Goal: Book appointment/travel/reservation

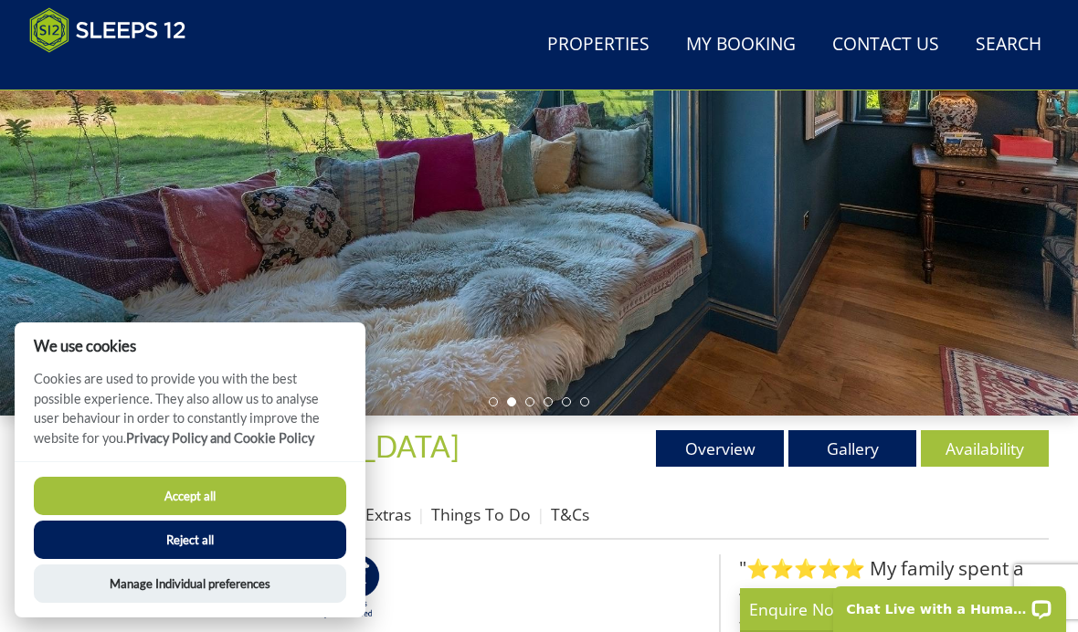
click at [305, 515] on button "Accept all" at bounding box center [190, 496] width 312 height 38
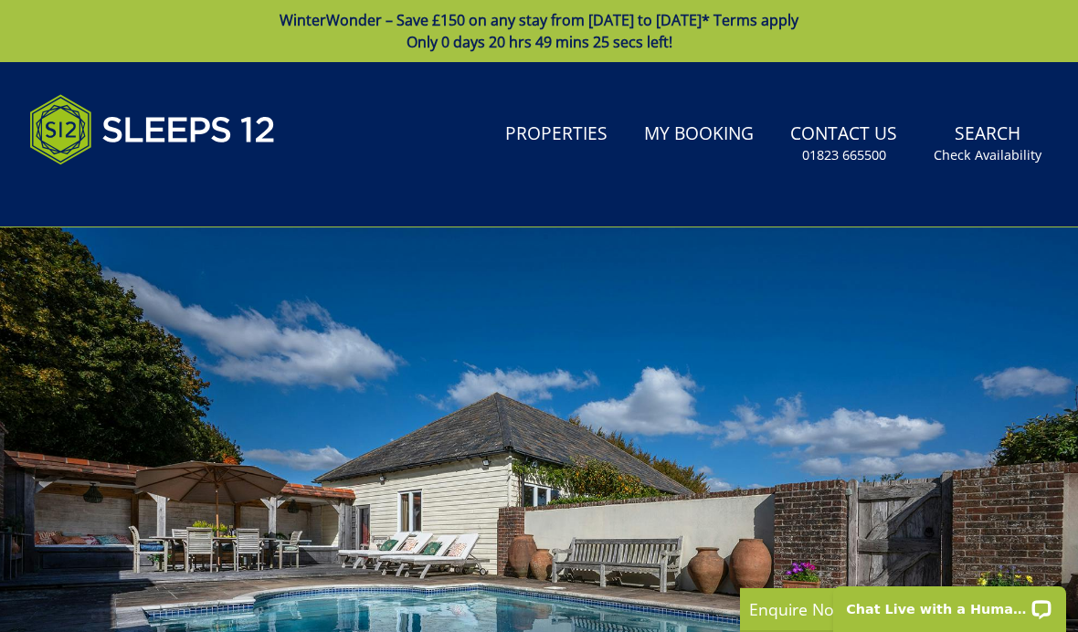
click at [987, 163] on small "Check Availability" at bounding box center [988, 155] width 108 height 18
click at [977, 146] on small "Check Availability" at bounding box center [988, 155] width 108 height 18
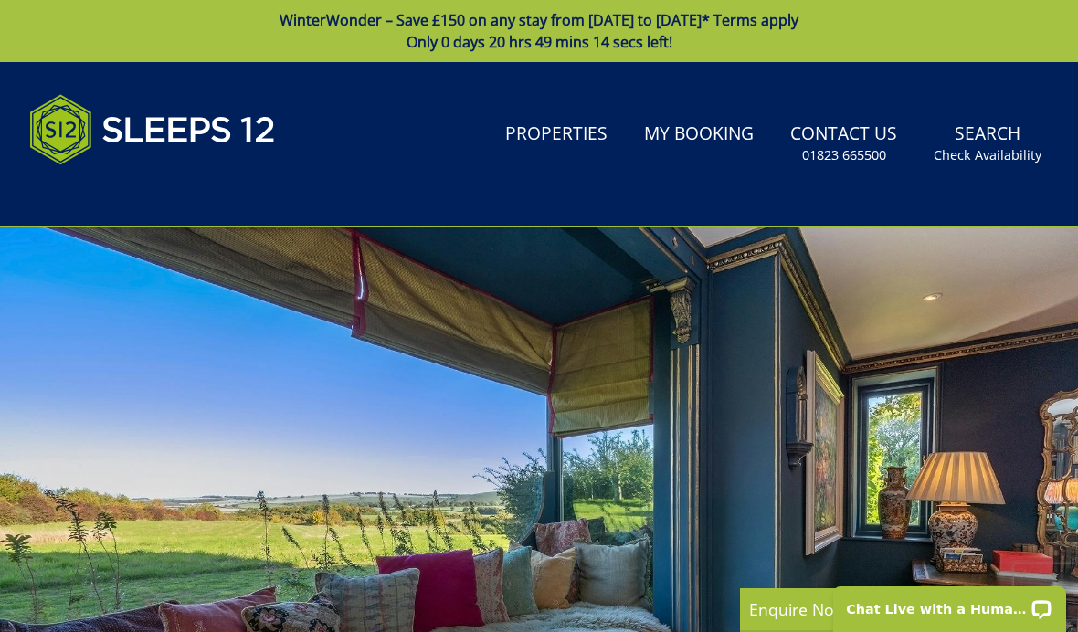
click at [999, 164] on small "Check Availability" at bounding box center [988, 155] width 108 height 18
click at [975, 171] on link "Search Check Availability" at bounding box center [987, 143] width 122 height 59
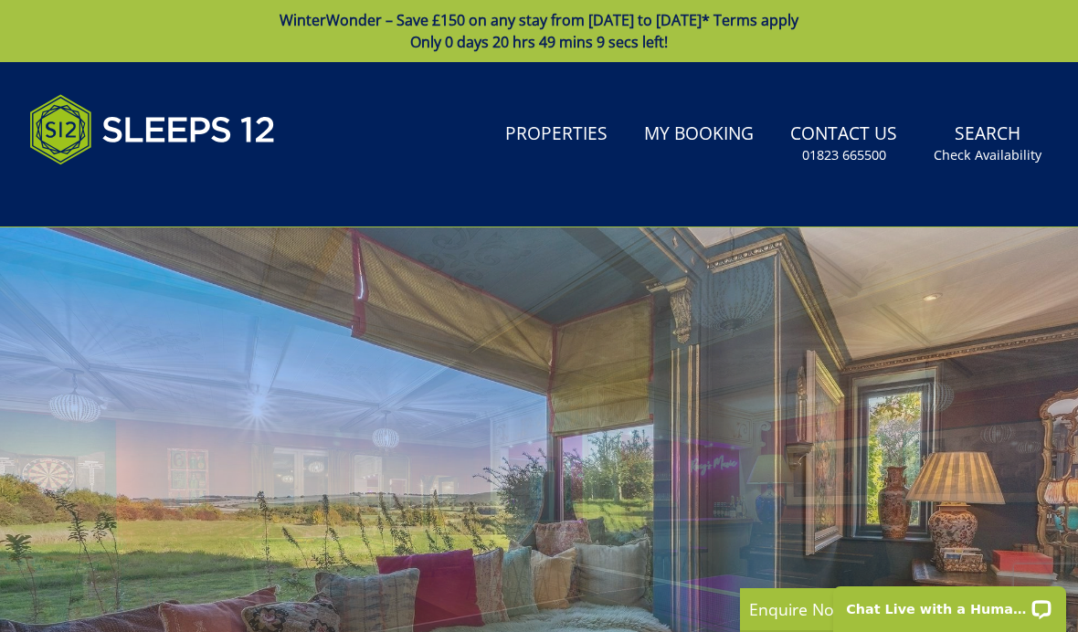
click at [572, 138] on link "Properties" at bounding box center [556, 134] width 117 height 41
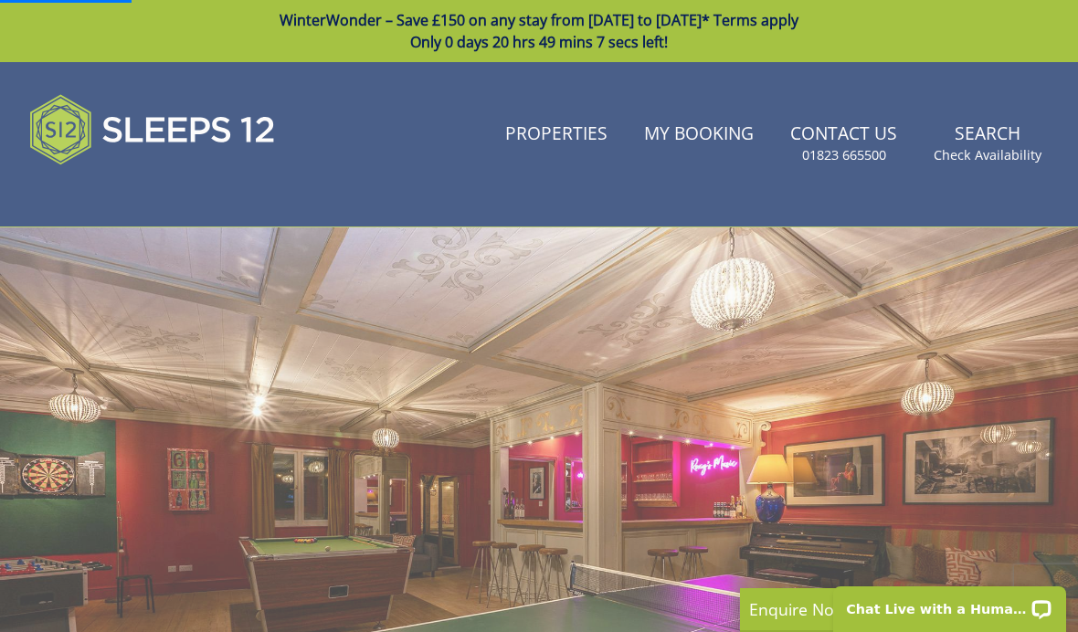
click at [554, 143] on link "Properties" at bounding box center [556, 134] width 117 height 41
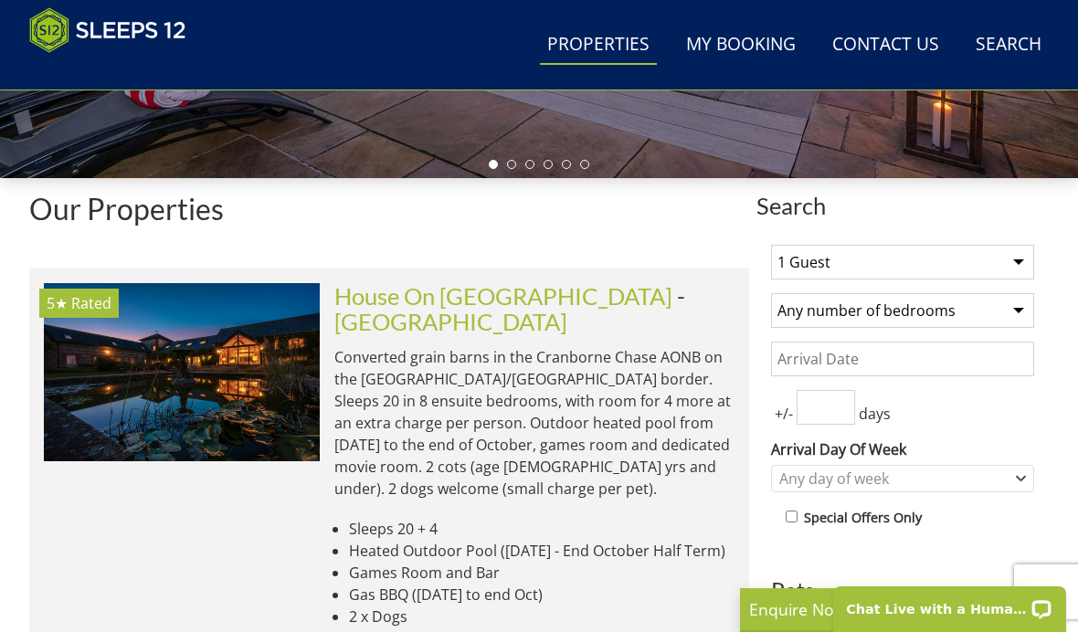
scroll to position [614, 0]
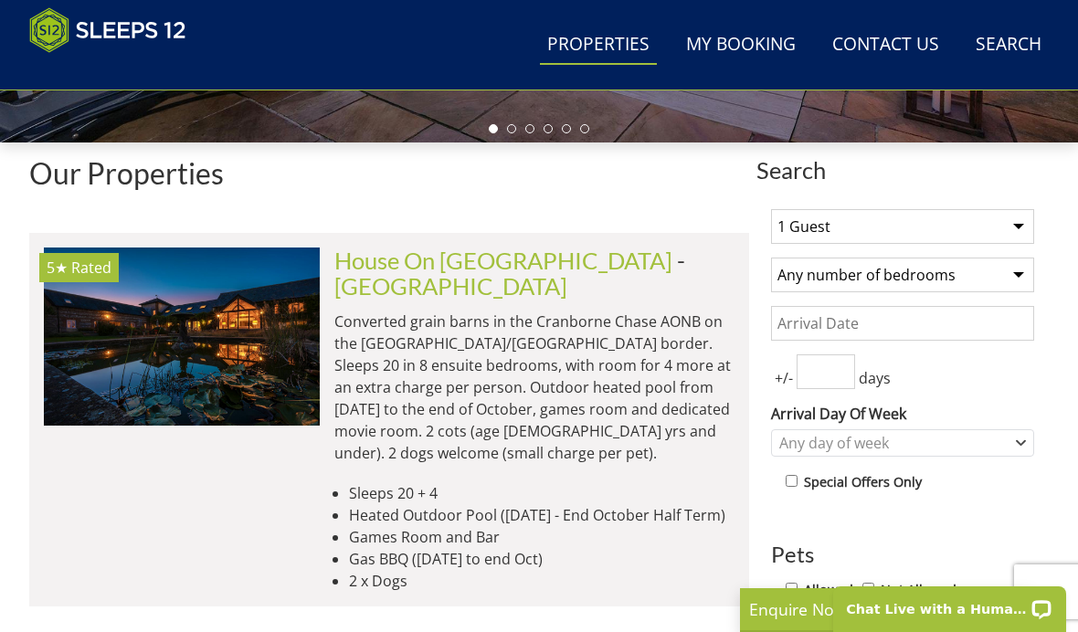
click at [1017, 225] on select "1 Guest 2 Guests 3 Guests 4 Guests 5 Guests 6 Guests 7 Guests 8 Guests 9 Guests…" at bounding box center [902, 226] width 263 height 35
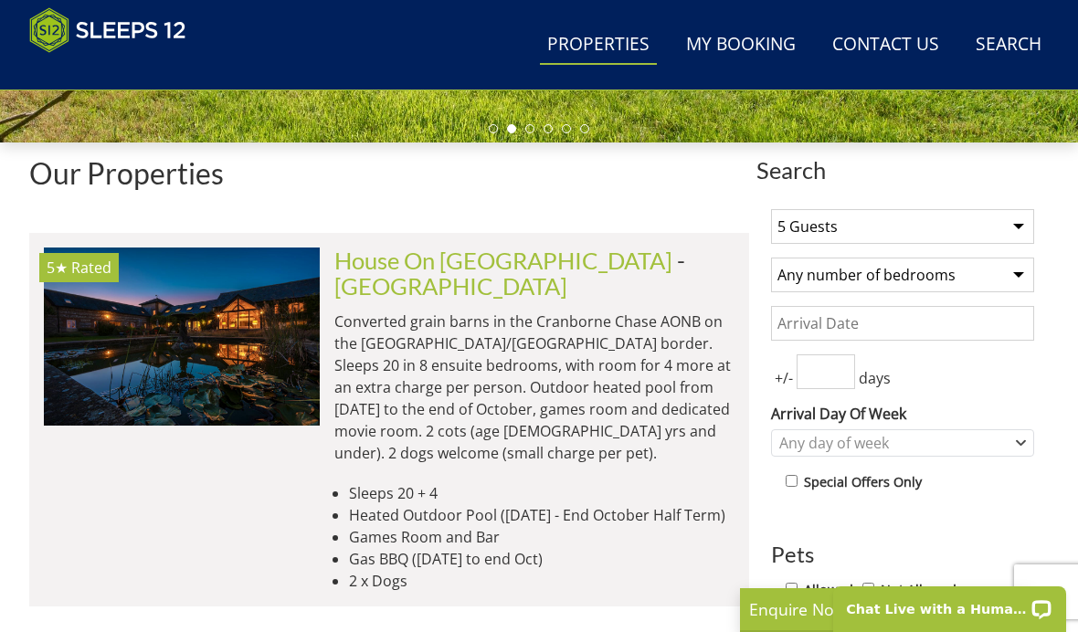
click at [1008, 221] on select "1 Guest 2 Guests 3 Guests 4 Guests 5 Guests 6 Guests 7 Guests 8 Guests 9 Guests…" at bounding box center [902, 226] width 263 height 35
select select "6"
click at [1016, 282] on select "Any number of bedrooms 4 Bedrooms 5 Bedrooms 6 Bedrooms 7 Bedrooms 8 Bedrooms 9…" at bounding box center [902, 275] width 263 height 35
select select "5"
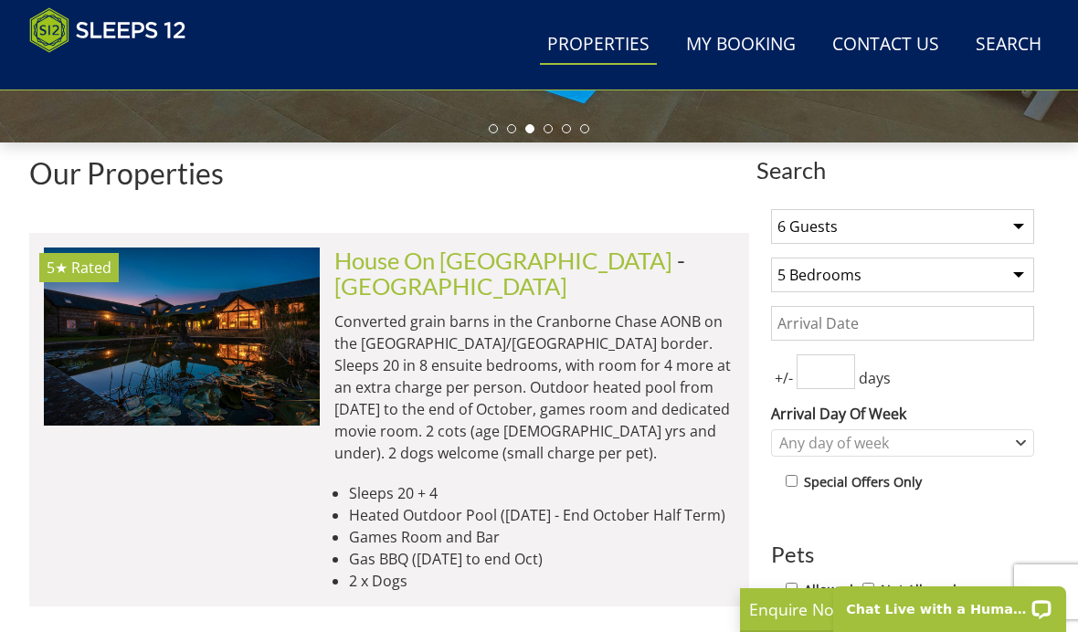
click at [795, 593] on input "Allowed" at bounding box center [792, 589] width 12 height 12
checkbox input "true"
click at [877, 440] on div "Any day of week" at bounding box center [893, 443] width 237 height 20
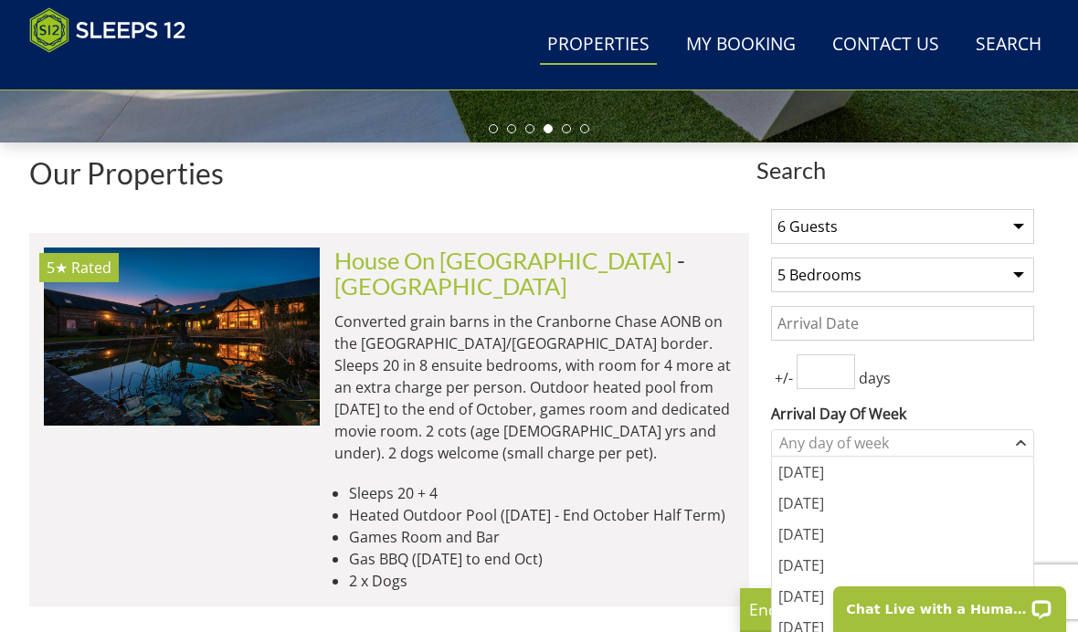
click at [820, 629] on div "[DATE]" at bounding box center [902, 627] width 261 height 31
click at [1013, 378] on div "+/- days" at bounding box center [902, 371] width 263 height 35
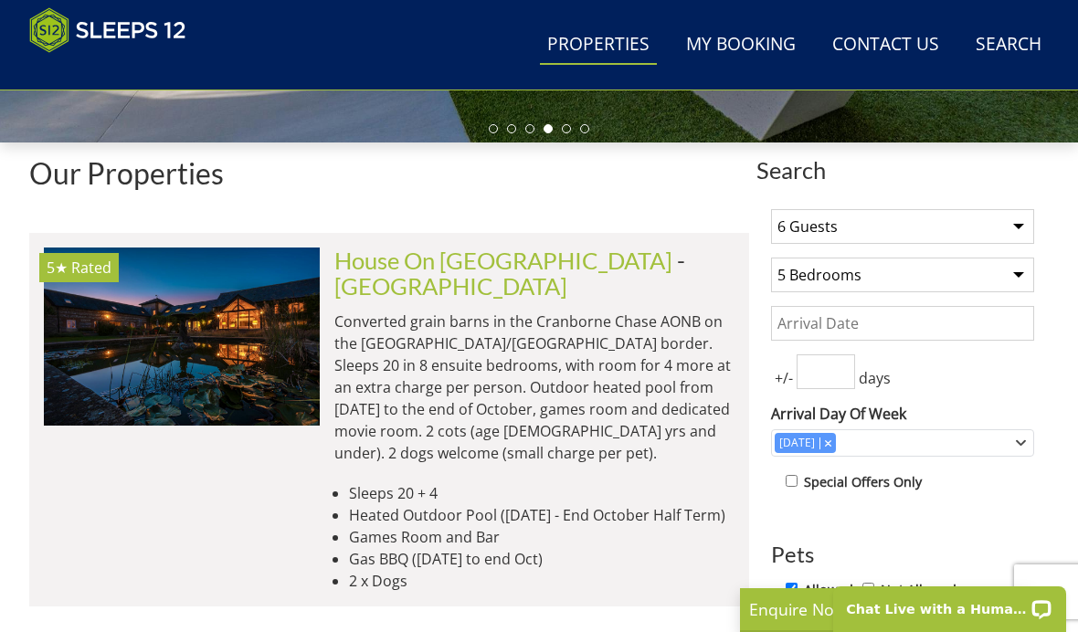
click at [937, 322] on input "Date" at bounding box center [902, 323] width 263 height 35
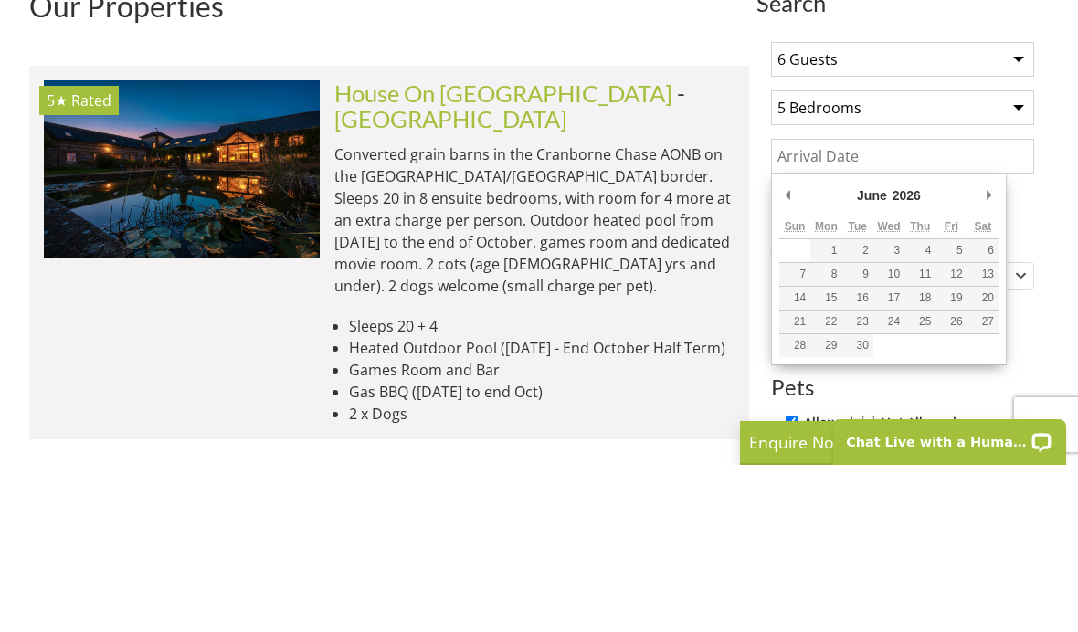
type input "[DATE]"
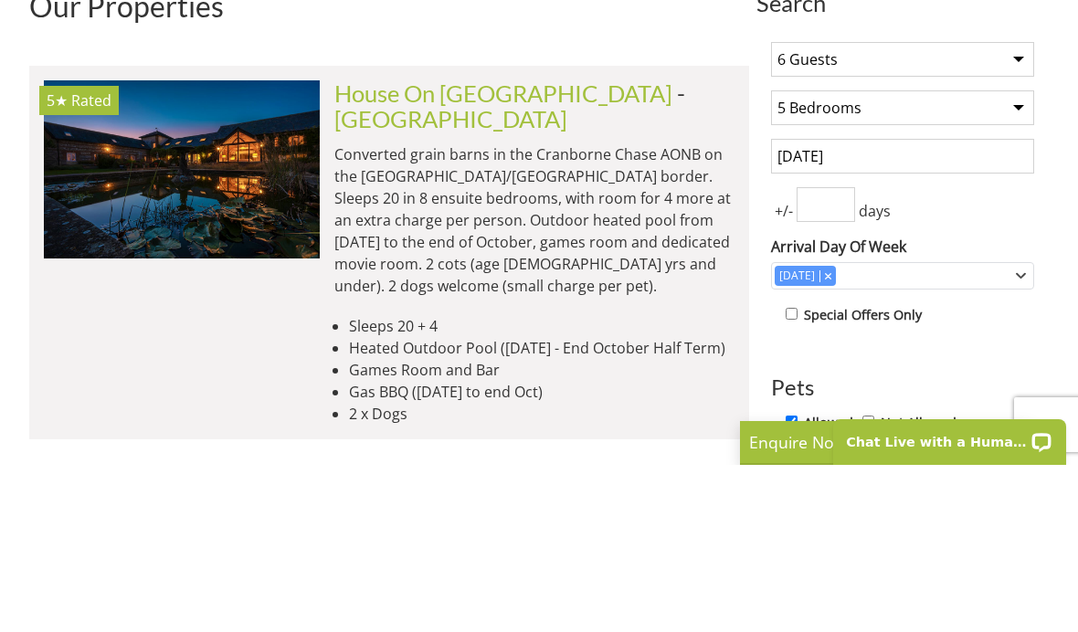
scroll to position [781, 0]
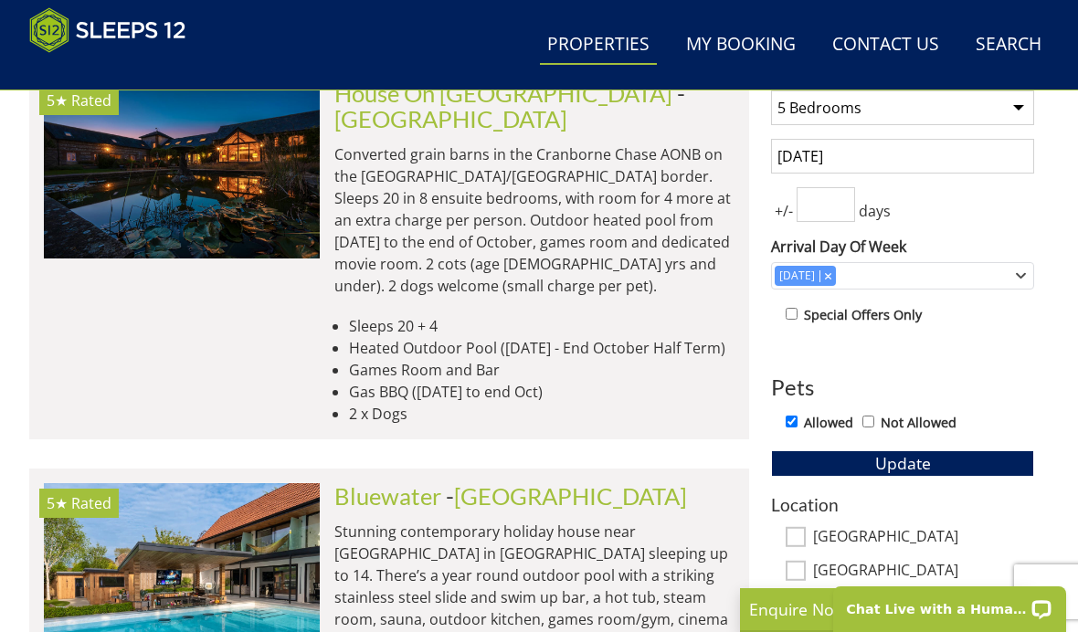
click at [953, 470] on button "Update" at bounding box center [902, 463] width 263 height 26
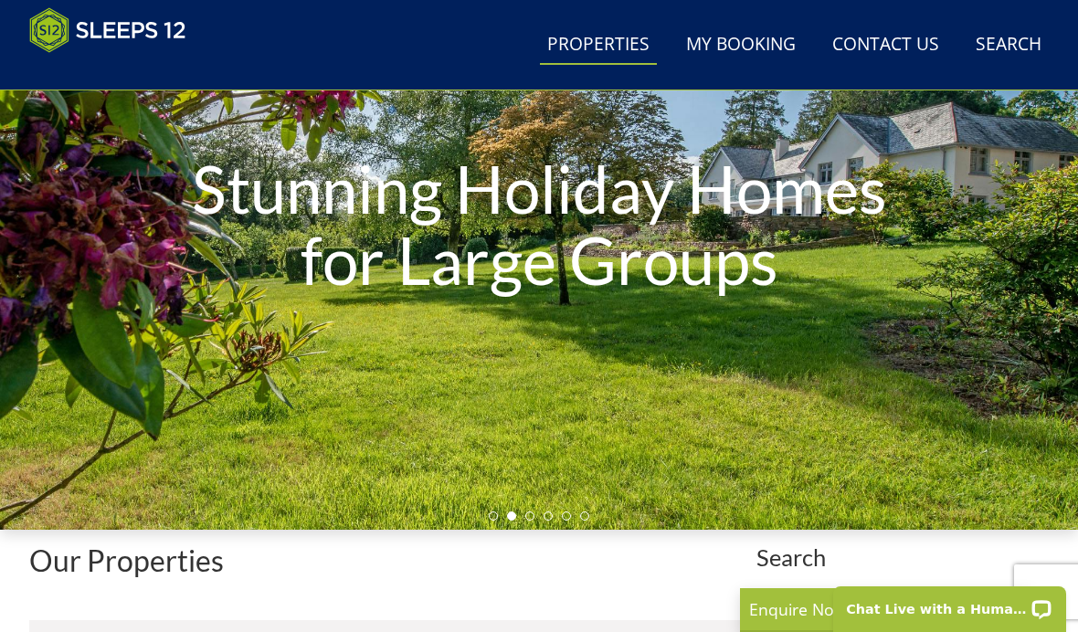
scroll to position [221, 0]
